Goal: Task Accomplishment & Management: Complete application form

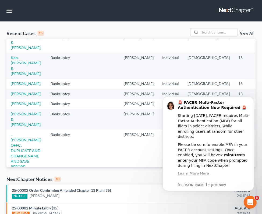
scroll to position [73, 0]
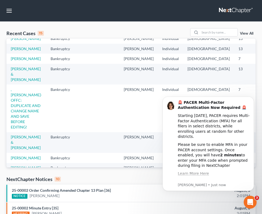
click at [245, 34] on link "View All" at bounding box center [246, 34] width 13 height 4
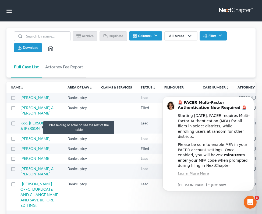
scroll to position [81, 0]
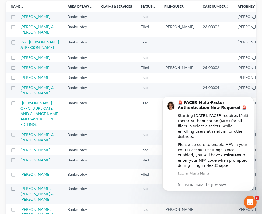
click at [18, 105] on label at bounding box center [18, 105] width 0 height 0
click at [20, 104] on input "checkbox" at bounding box center [21, 101] width 3 height 3
click at [252, 98] on icon "Dismiss notification" at bounding box center [252, 98] width 3 height 3
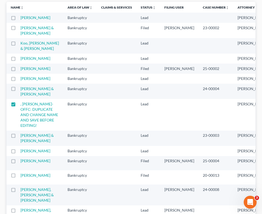
scroll to position [1, 0]
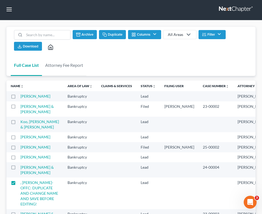
click at [113, 34] on button "Duplicate" at bounding box center [112, 34] width 27 height 9
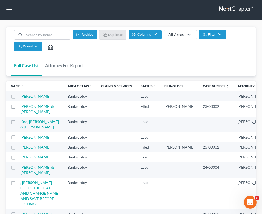
checkbox input "false"
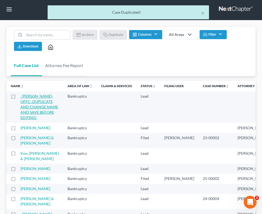
click at [23, 117] on link ", [PERSON_NAME]-OFFC: DUPLICATE AND CHANGE NAME AND SAVE BEFORE EDITING!" at bounding box center [39, 107] width 38 height 26
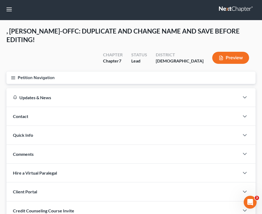
click at [52, 72] on button "Petition Navigation" at bounding box center [130, 78] width 249 height 12
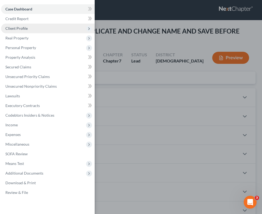
click at [35, 26] on span "Client Profile" at bounding box center [48, 29] width 94 height 10
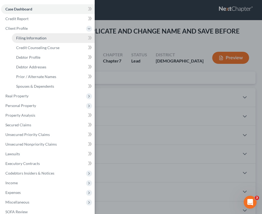
click at [49, 40] on link "Filing Information" at bounding box center [53, 38] width 83 height 10
select select "1"
select select "0"
select select "21"
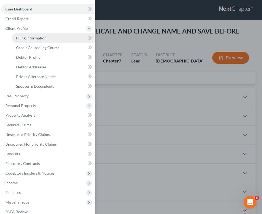
select select "0"
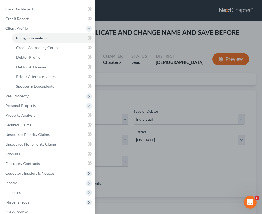
click at [170, 89] on div "Case Dashboard Payments Invoices Payments Payments Credit Report Client Profile" at bounding box center [131, 107] width 262 height 214
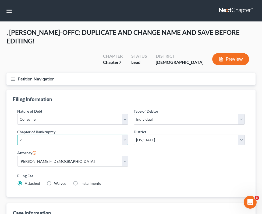
select select "1"
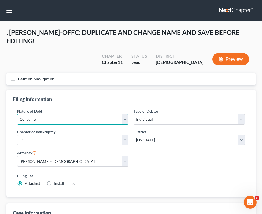
select select "0"
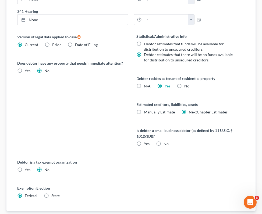
scroll to position [323, 0]
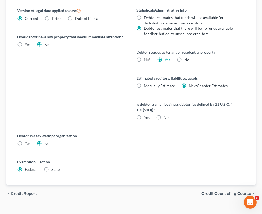
click at [229, 192] on span "Credit Counseling Course" at bounding box center [226, 194] width 50 height 4
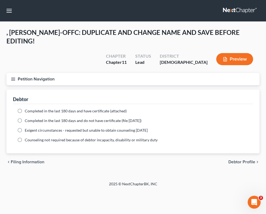
click at [243, 160] on span "Debtor Profile" at bounding box center [241, 162] width 27 height 4
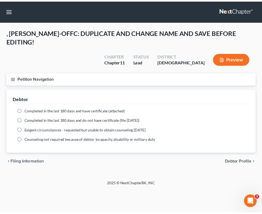
select select "0"
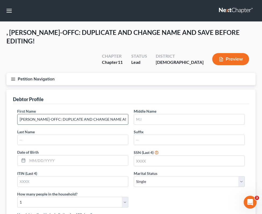
click at [51, 114] on input "[PERSON_NAME]-OFFC: DUPLICATE AND CHANGE NAME AND SAVE BEFORE EDITING!" at bounding box center [72, 119] width 110 height 10
type input "[PERSON_NAME]"
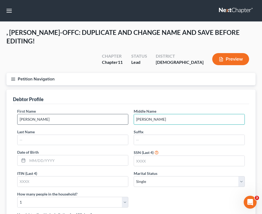
type input "[PERSON_NAME]"
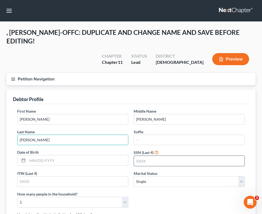
type input "[PERSON_NAME]"
click at [175, 156] on input "text" at bounding box center [189, 161] width 110 height 10
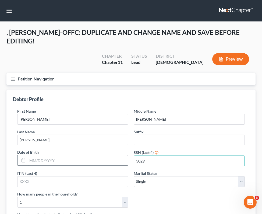
type input "3029"
click at [59, 156] on input "text" at bounding box center [77, 161] width 100 height 10
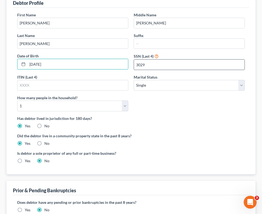
scroll to position [130, 0]
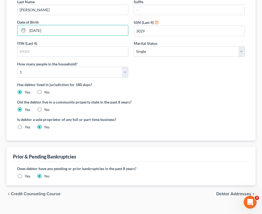
type input "[DATE]"
click at [236, 192] on span "Debtor Addresses" at bounding box center [233, 194] width 35 height 4
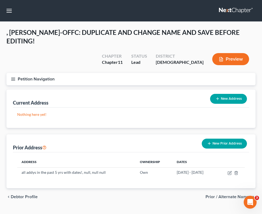
click at [234, 11] on link at bounding box center [236, 11] width 34 height 10
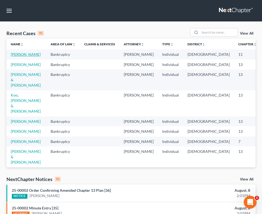
click at [21, 57] on link "[PERSON_NAME]" at bounding box center [26, 54] width 30 height 5
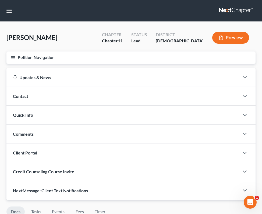
click at [52, 58] on button "Petition Navigation" at bounding box center [130, 58] width 249 height 12
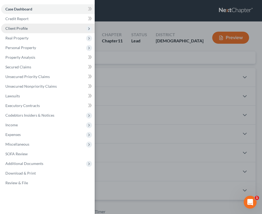
click at [22, 30] on span "Client Profile" at bounding box center [16, 28] width 22 height 5
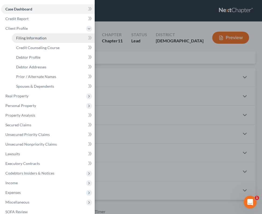
click at [27, 39] on span "Filing Information" at bounding box center [31, 38] width 30 height 5
select select "0"
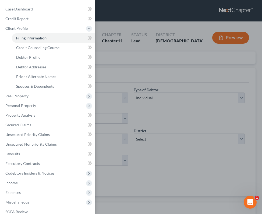
click at [154, 76] on div "Case Dashboard Payments Invoices Payments Payments Credit Report Client Profile" at bounding box center [131, 107] width 262 height 214
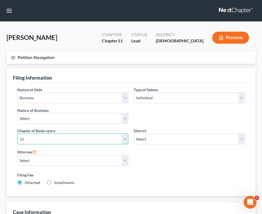
select select "3"
click at [237, 11] on link at bounding box center [236, 11] width 34 height 10
